Goal: Information Seeking & Learning: Understand process/instructions

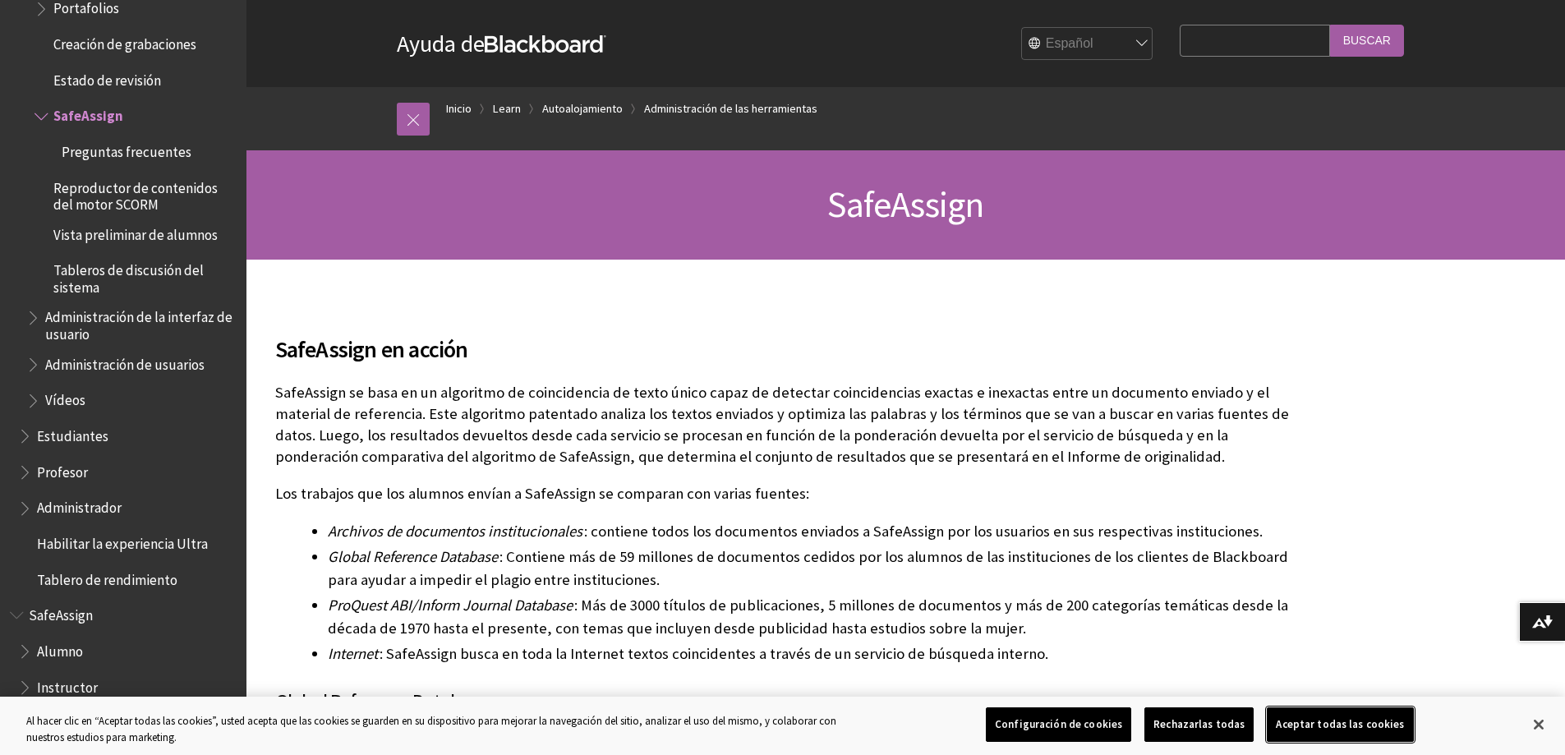
click at [1316, 723] on button "Aceptar todas las cookies" at bounding box center [1339, 724] width 146 height 34
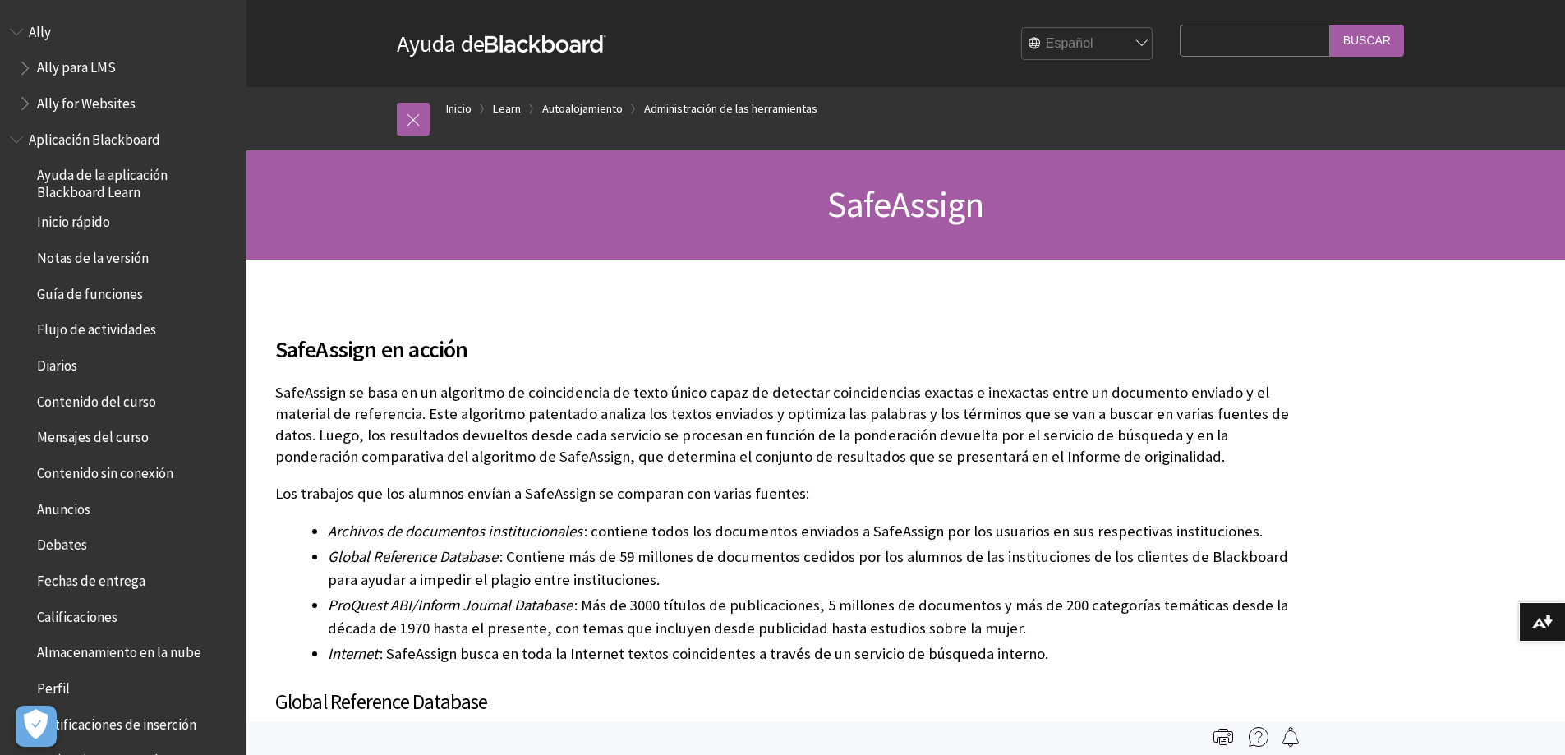
scroll to position [3135, 0]
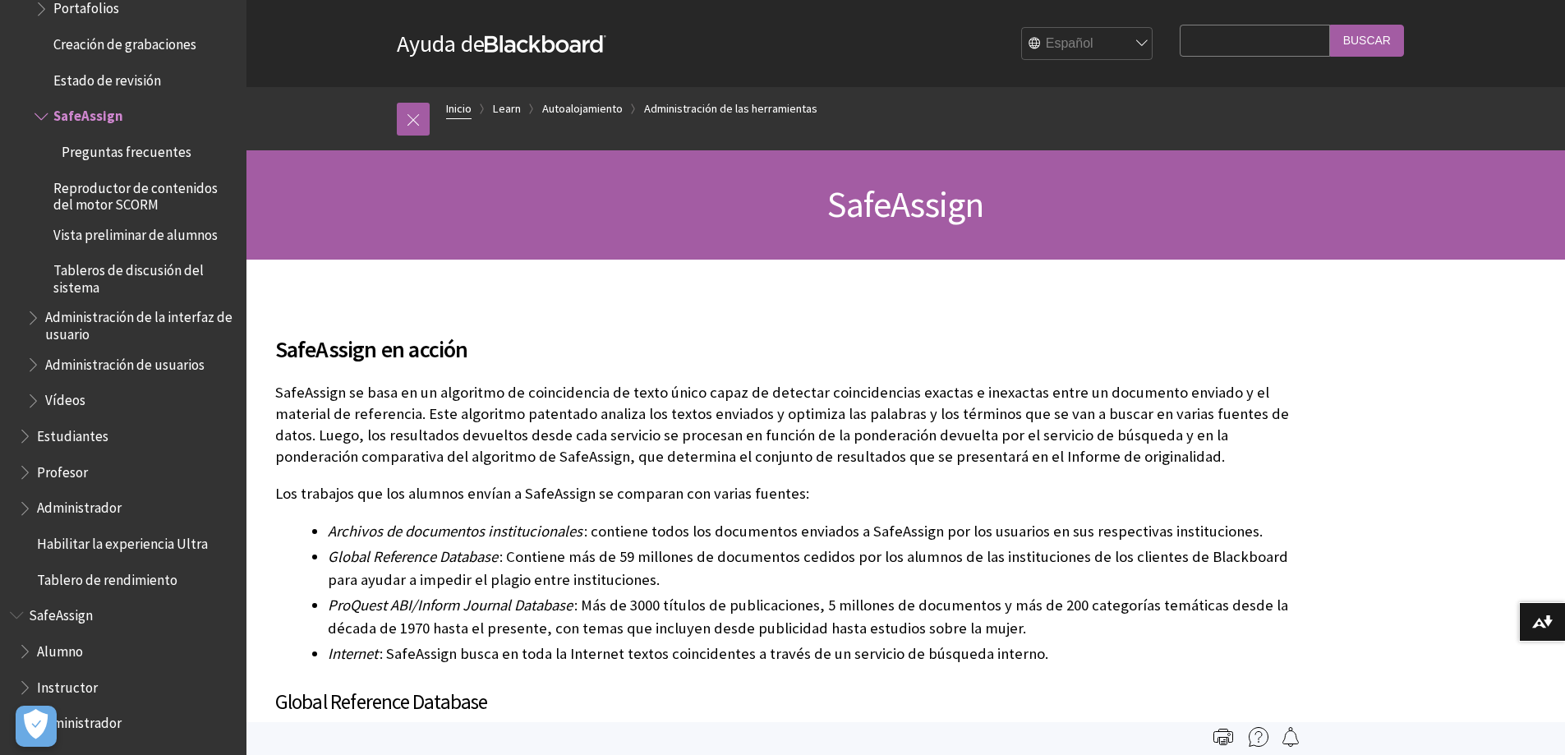
click at [457, 101] on link "Inicio" at bounding box center [458, 109] width 25 height 21
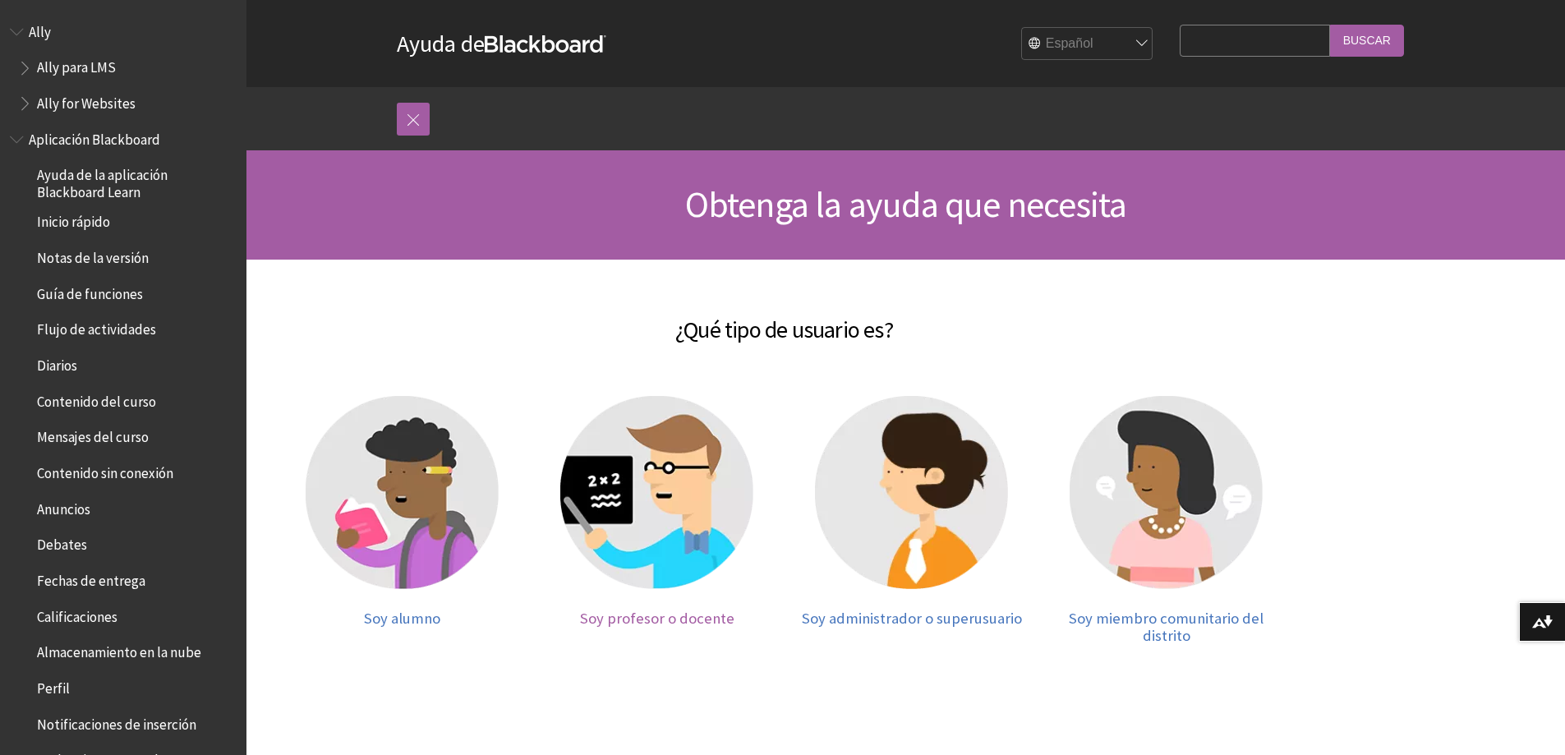
click at [692, 481] on img at bounding box center [656, 492] width 193 height 193
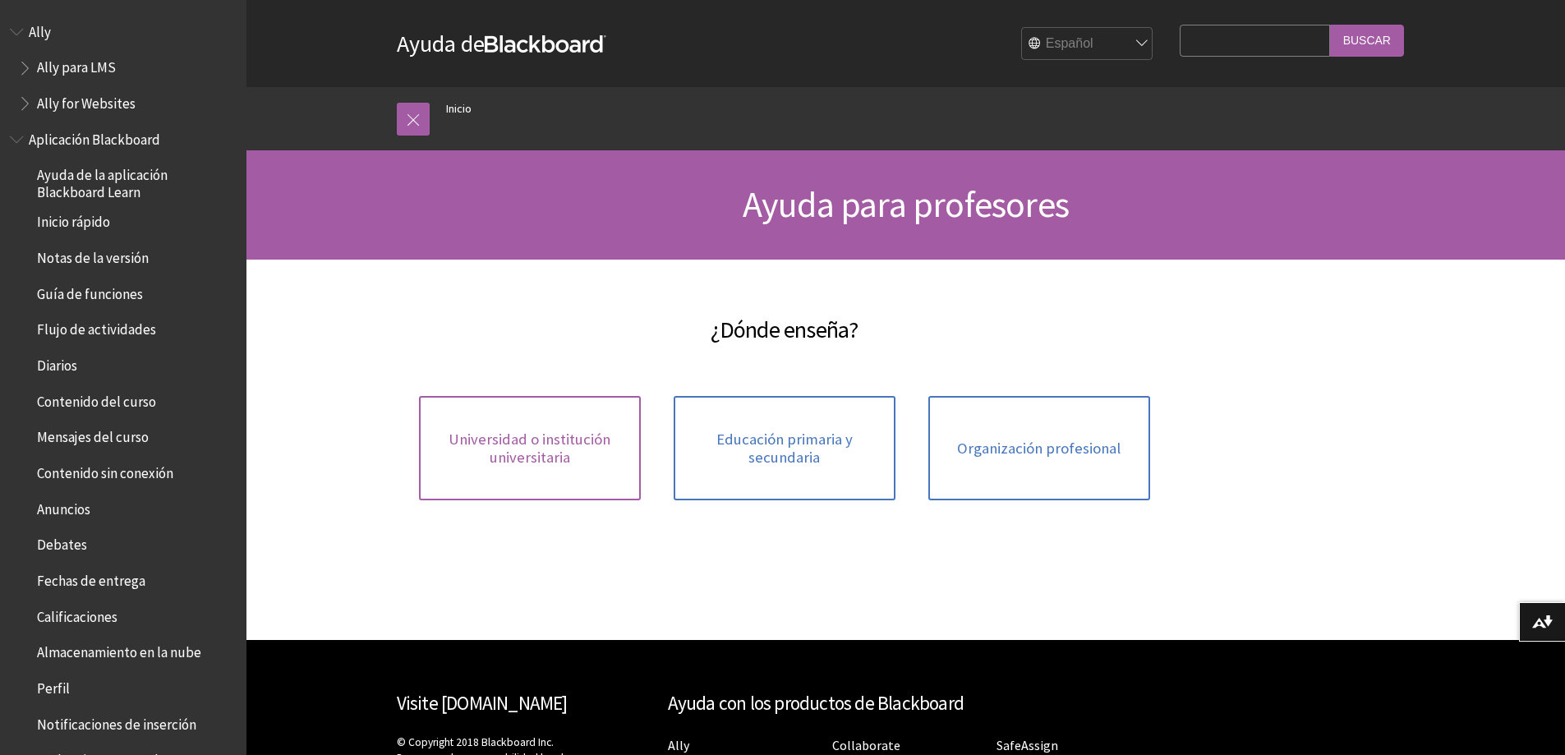
click at [613, 461] on span "Universidad o institución universitaria" at bounding box center [530, 447] width 202 height 35
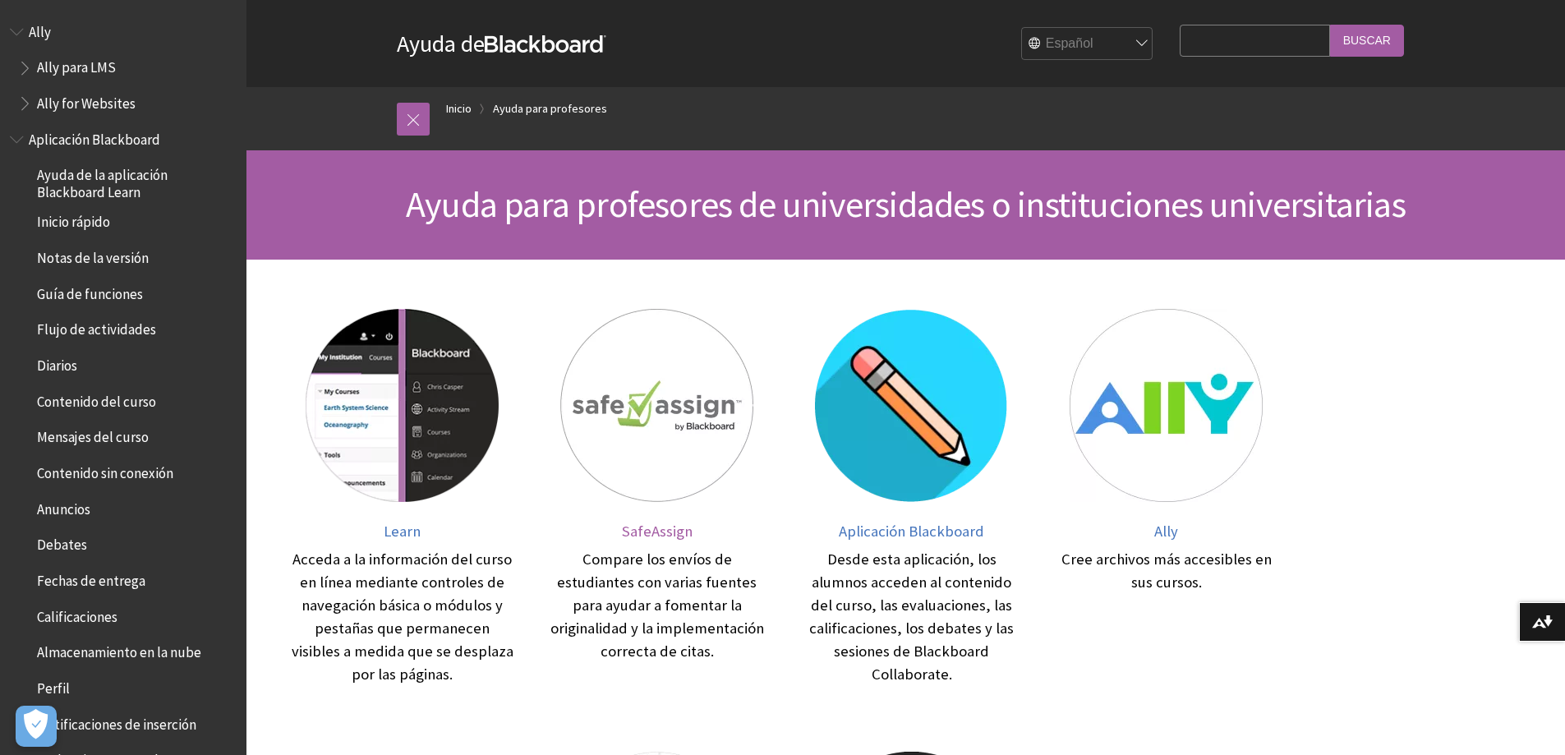
click at [677, 397] on img at bounding box center [656, 405] width 193 height 193
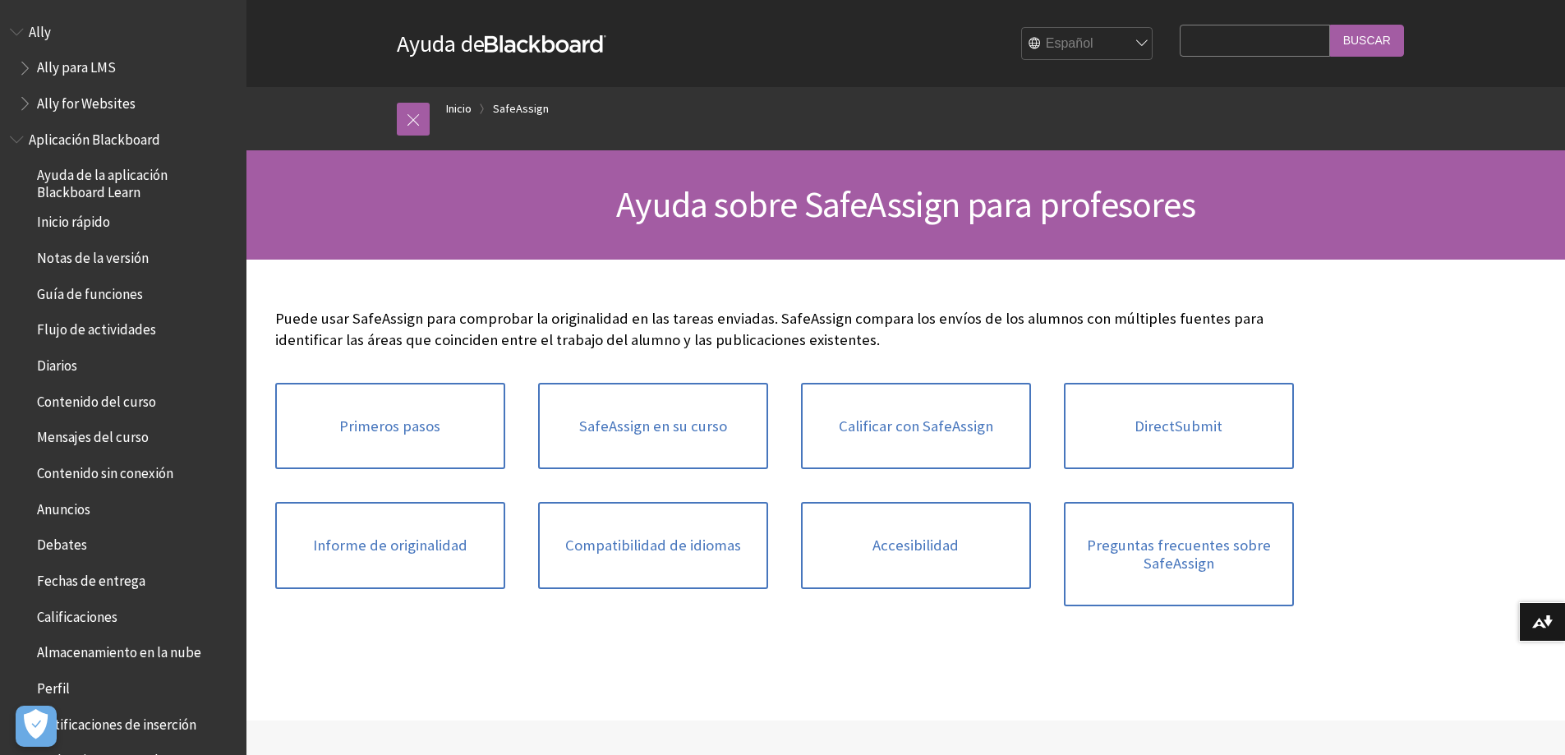
scroll to position [1300, 0]
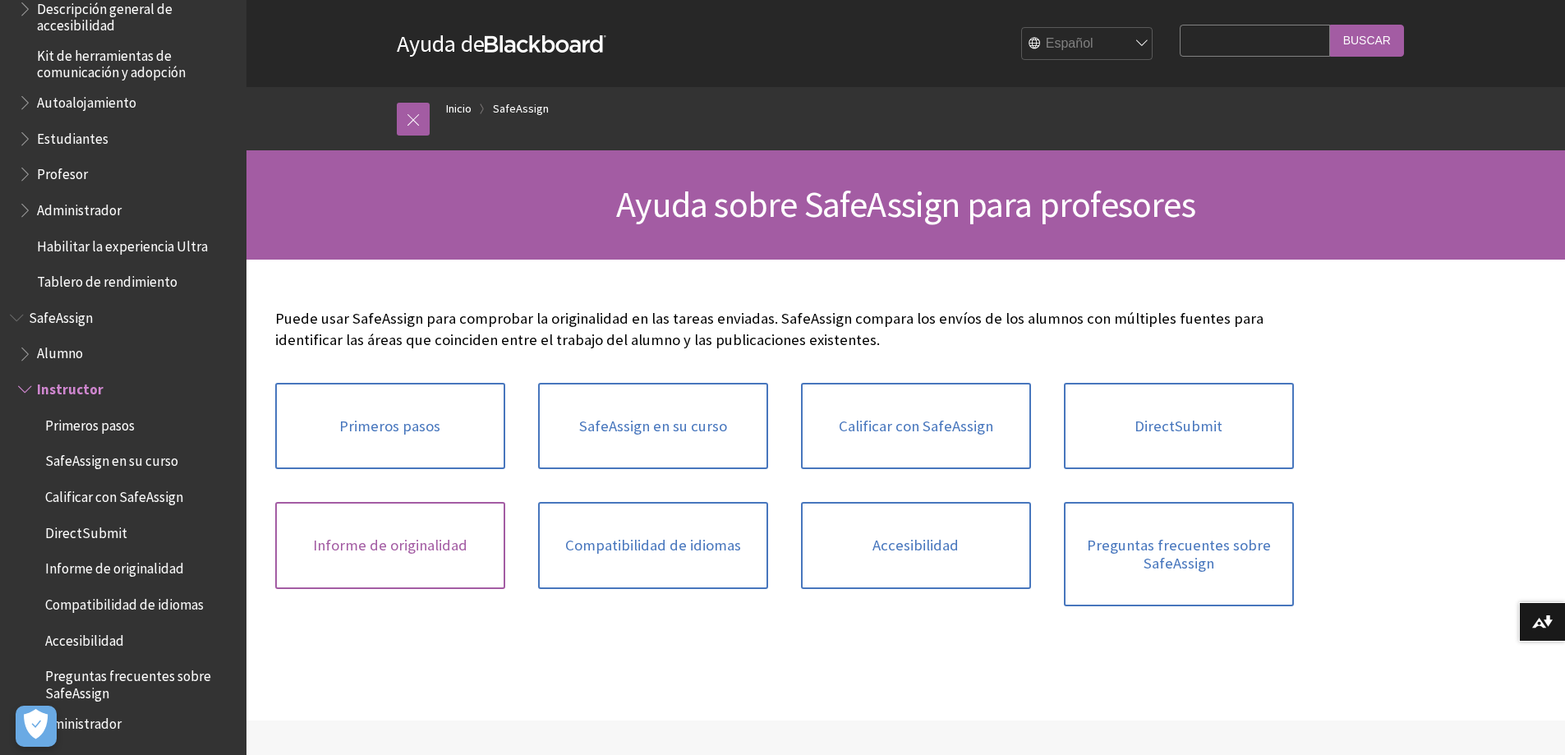
click at [433, 557] on link "Informe de originalidad" at bounding box center [390, 545] width 230 height 87
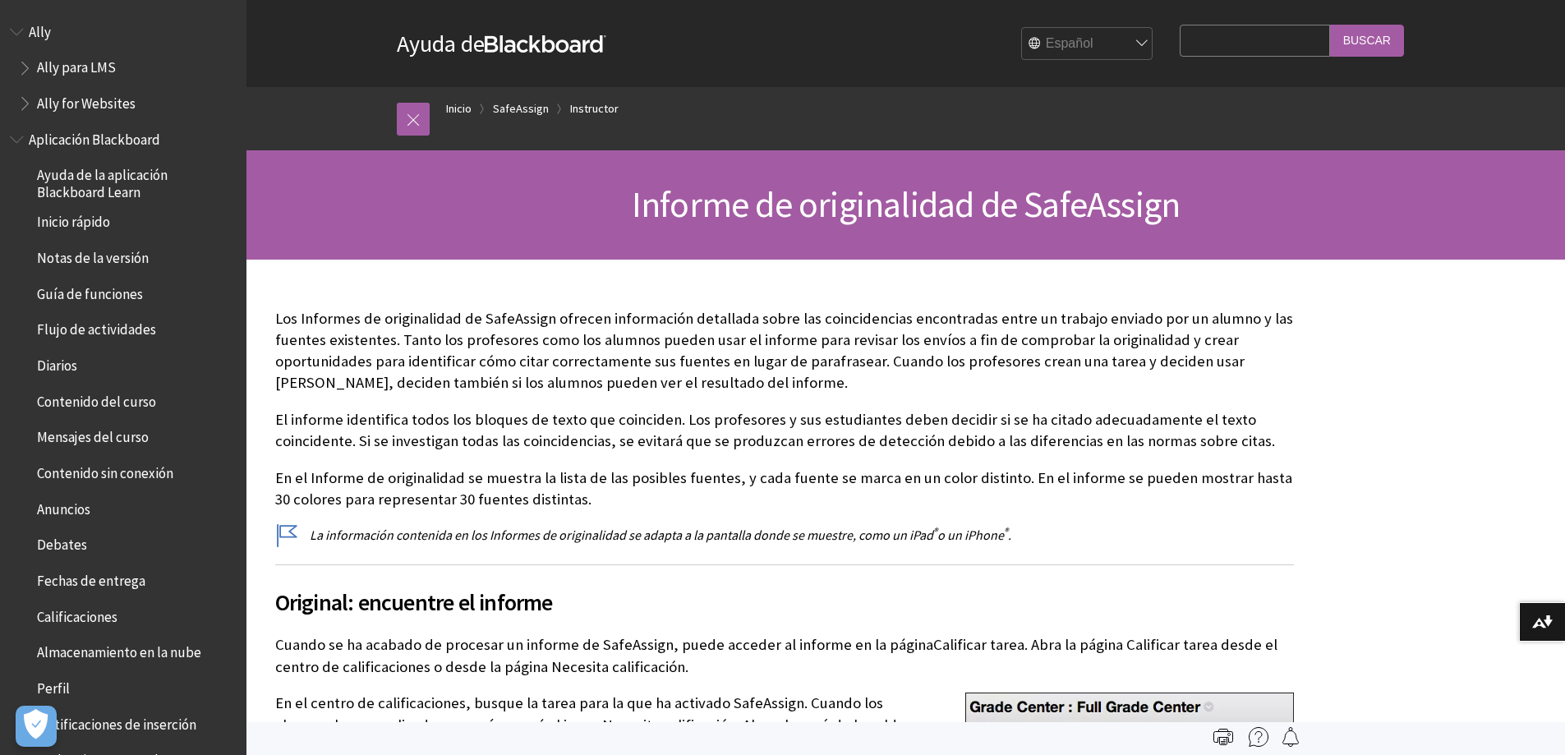
click at [34, 26] on span "Ally" at bounding box center [40, 29] width 22 height 22
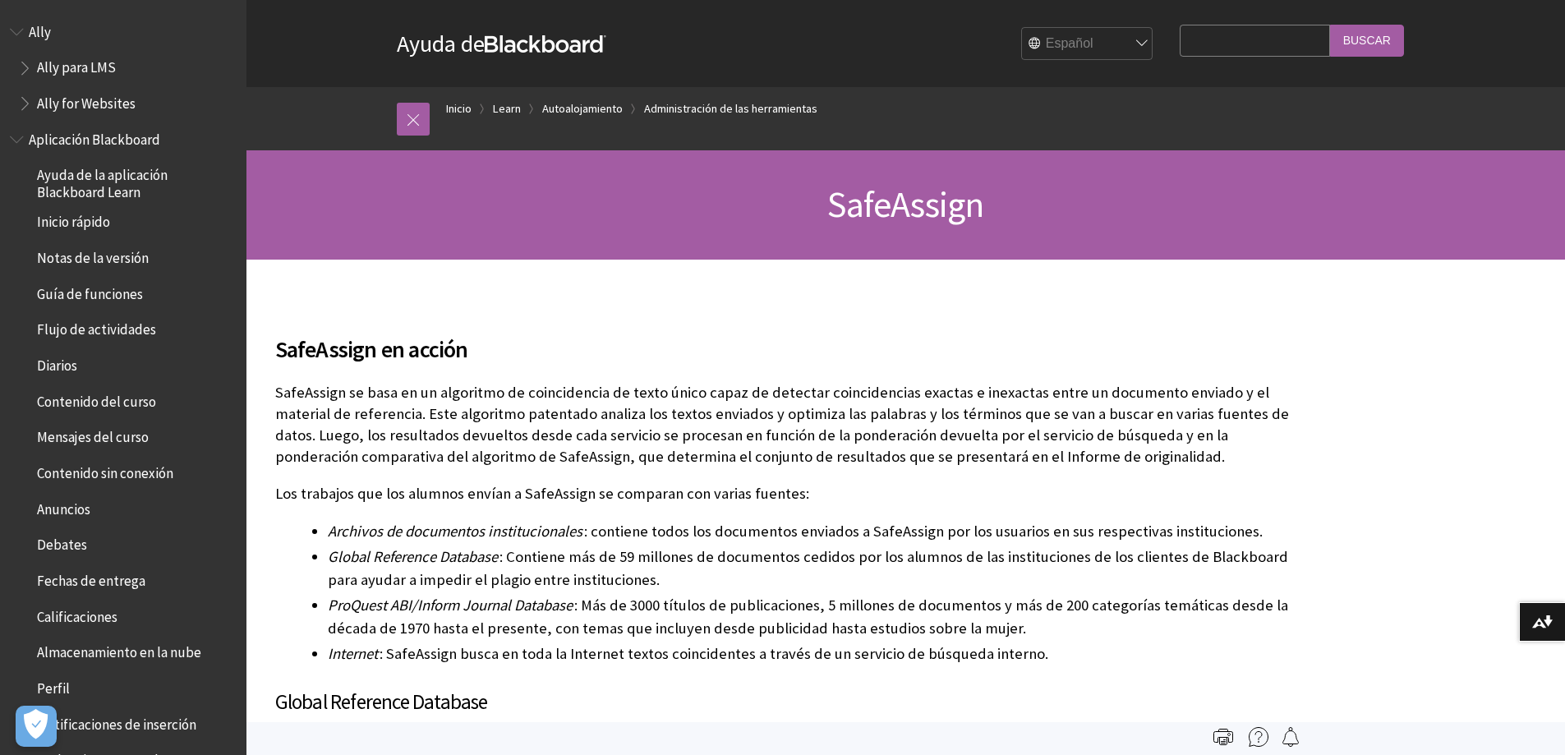
scroll to position [3135, 0]
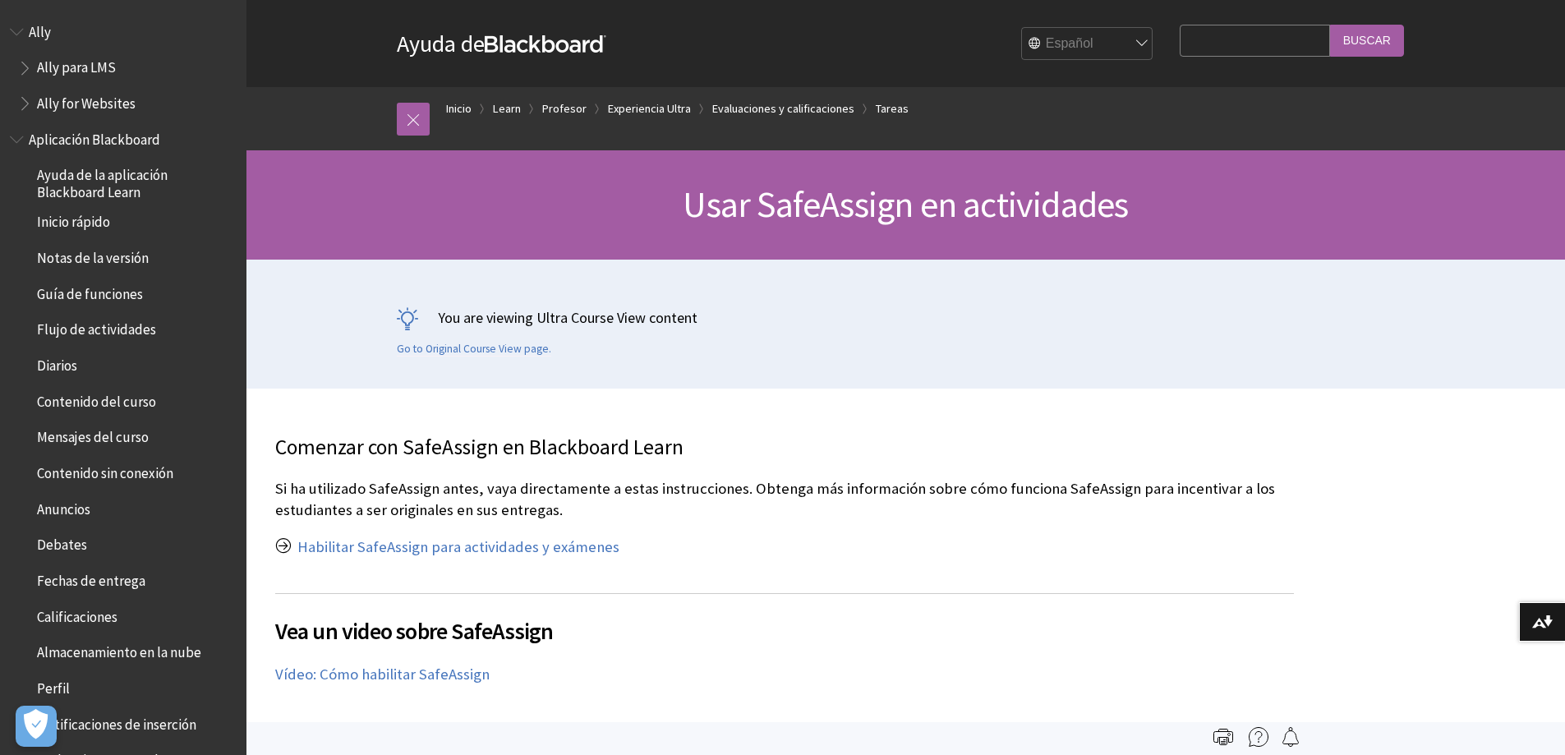
scroll to position [2368, 0]
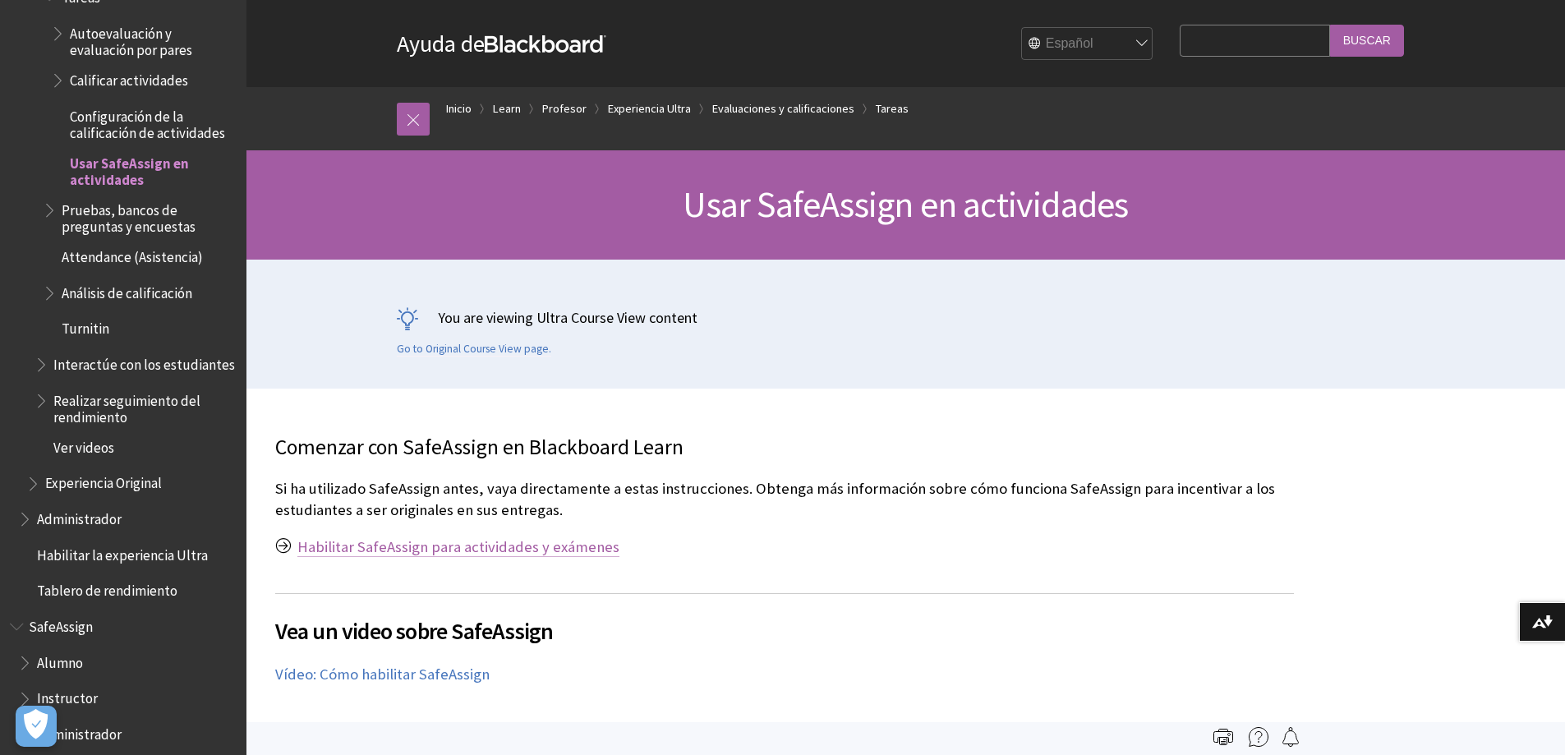
click at [375, 550] on link "Habilitar SafeAssign para actividades y exámenes" at bounding box center [458, 547] width 322 height 20
